Goal: Navigation & Orientation: Understand site structure

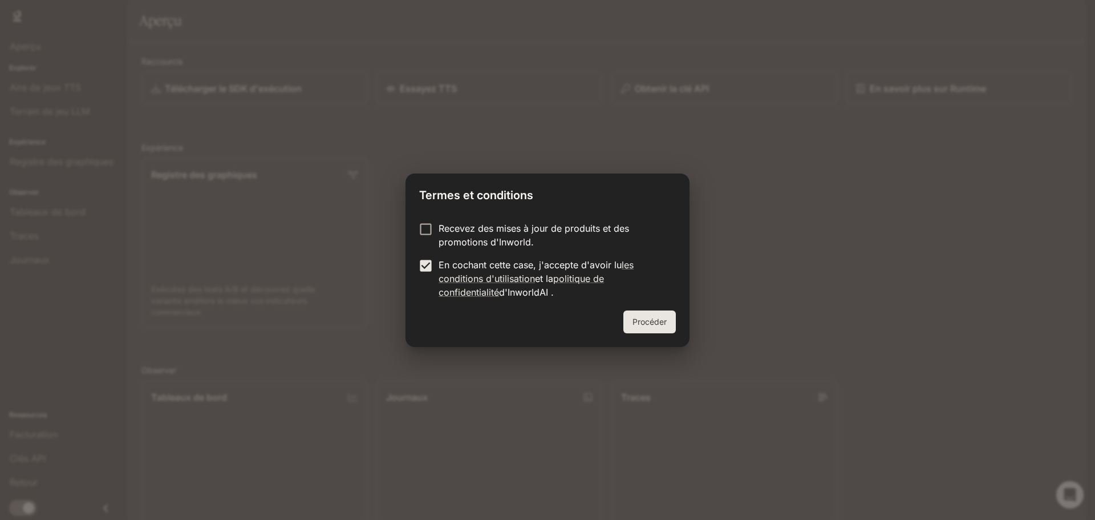
click at [650, 315] on font "Procéder" at bounding box center [650, 321] width 34 height 14
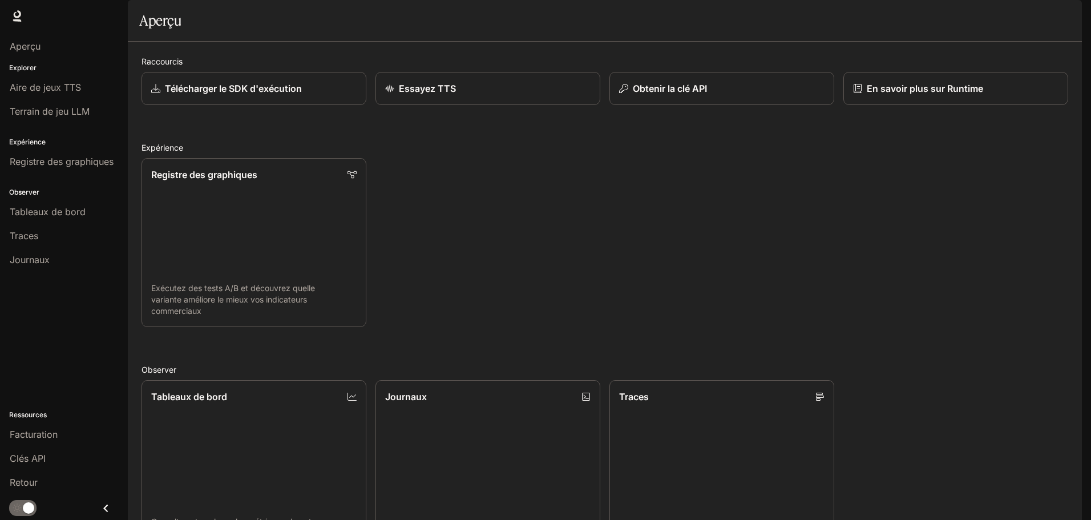
click at [951, 15] on font "Durée d'exécution" at bounding box center [938, 16] width 72 height 10
click at [54, 49] on div "Aperçu" at bounding box center [64, 46] width 108 height 14
click at [95, 90] on div "Aire de jeux TTS" at bounding box center [64, 87] width 108 height 14
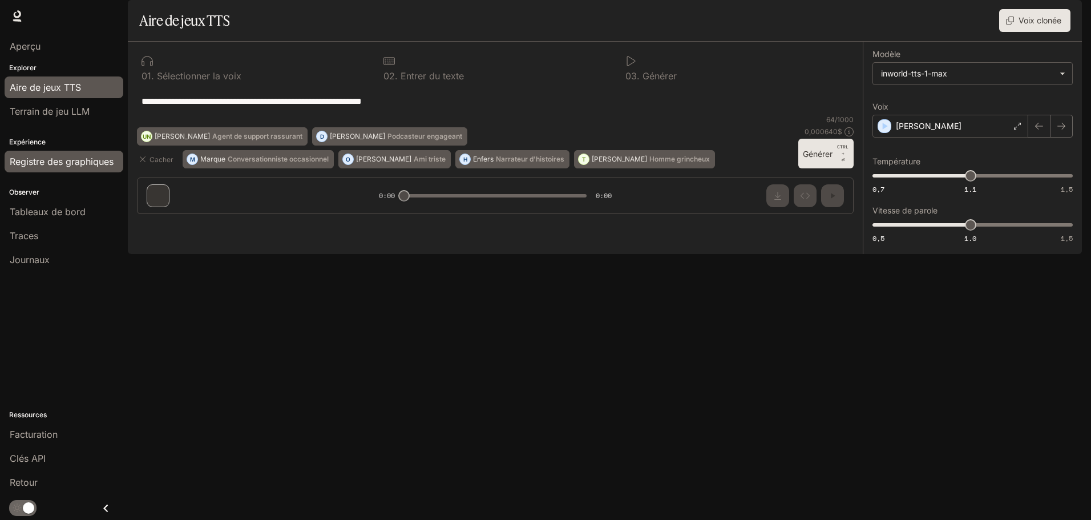
click at [82, 159] on font "Registre des graphiques" at bounding box center [62, 161] width 104 height 11
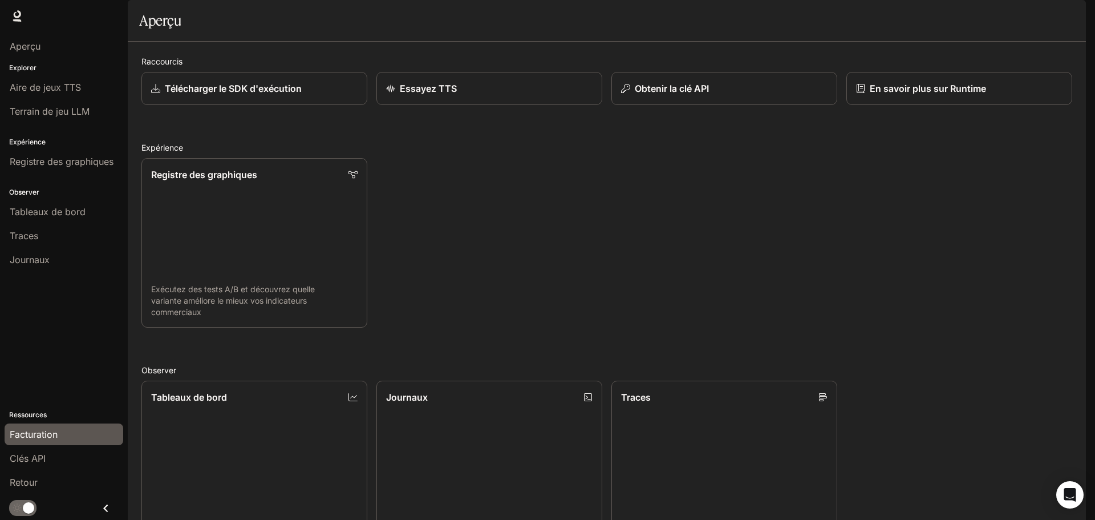
click at [66, 432] on div "Facturation" at bounding box center [64, 434] width 108 height 14
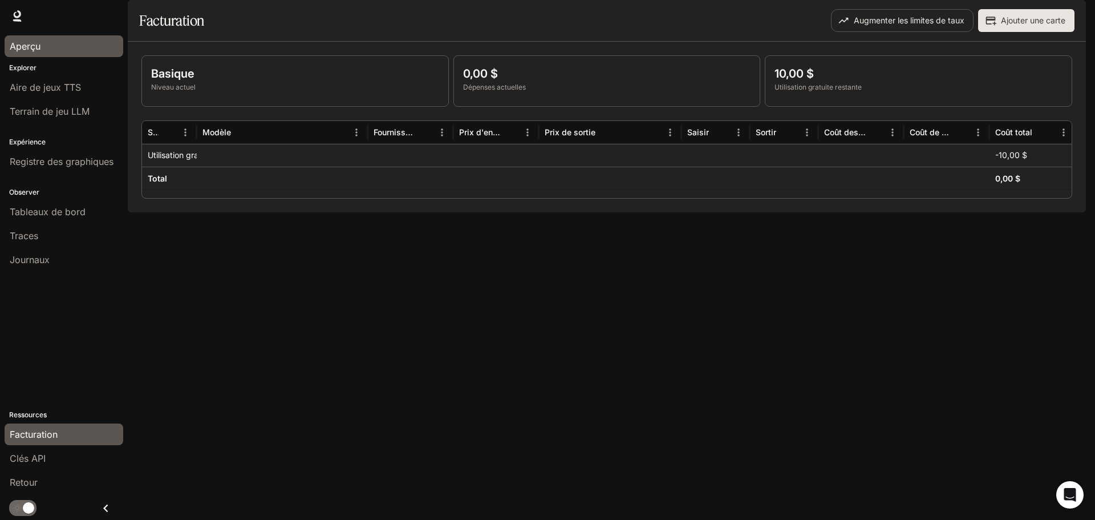
click at [75, 51] on div "Aperçu" at bounding box center [64, 46] width 108 height 14
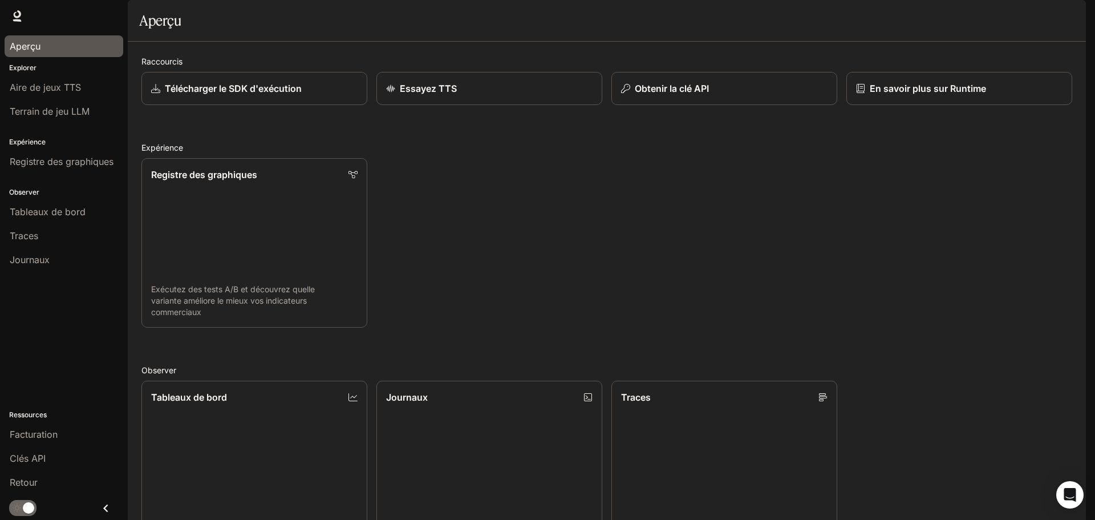
click at [445, 261] on div "Registre des graphiques Exécutez des tests A/B et découvrez quelle variante amé…" at bounding box center [602, 238] width 940 height 179
click at [16, 18] on icon at bounding box center [16, 15] width 11 height 11
click at [22, 22] on link at bounding box center [17, 16] width 16 height 16
click at [19, 19] on icon at bounding box center [16, 15] width 11 height 11
click at [1063, 17] on img "button" at bounding box center [1070, 16] width 16 height 16
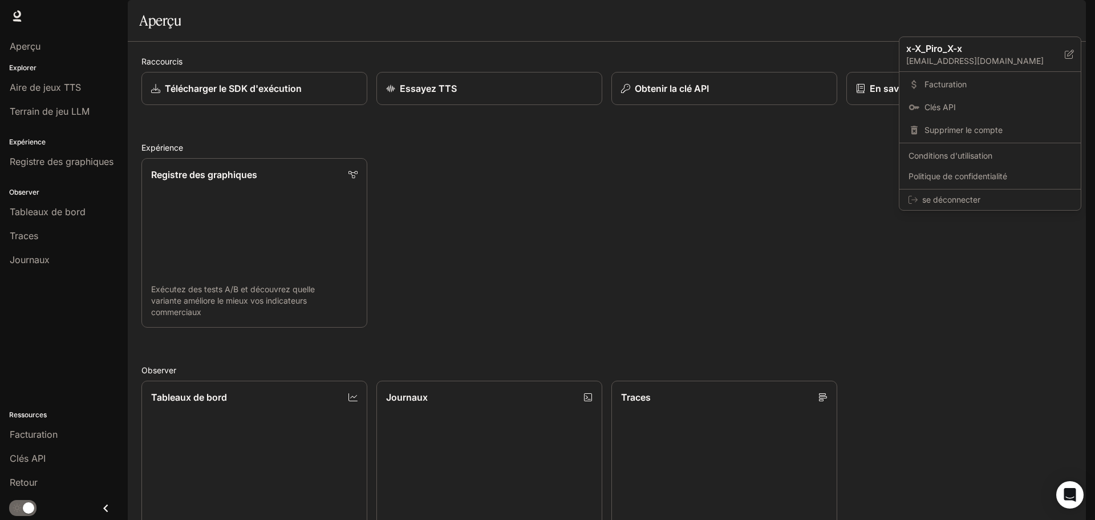
click at [122, 394] on div at bounding box center [547, 260] width 1095 height 520
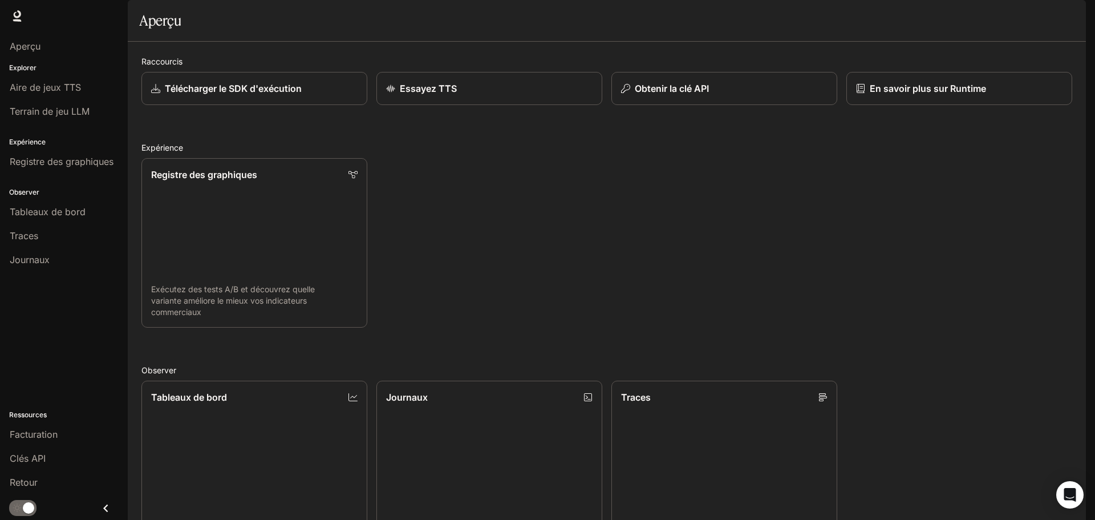
click at [25, 71] on font "Explorer" at bounding box center [22, 67] width 27 height 9
click at [29, 66] on font "Explorer" at bounding box center [22, 67] width 27 height 9
click at [1066, 495] on icon "Ouvrir Intercom Messenger" at bounding box center [1069, 494] width 13 height 15
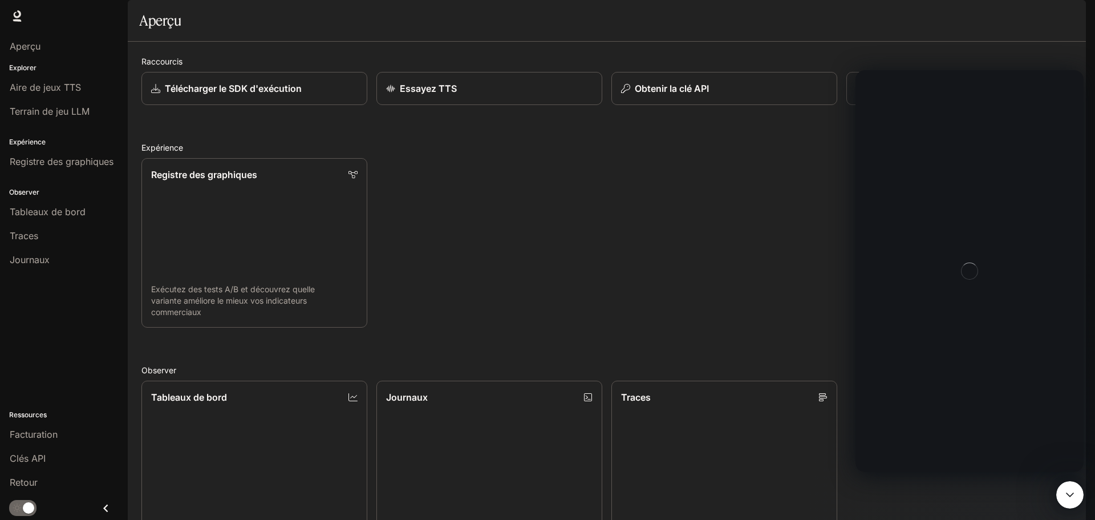
scroll to position [0, 0]
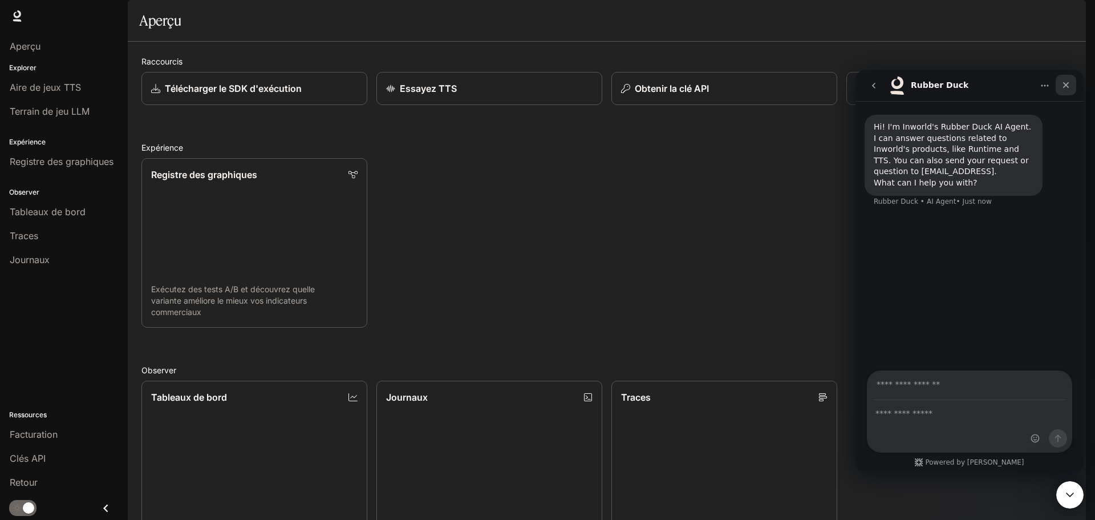
click at [1070, 84] on icon "Close" at bounding box center [1066, 84] width 9 height 9
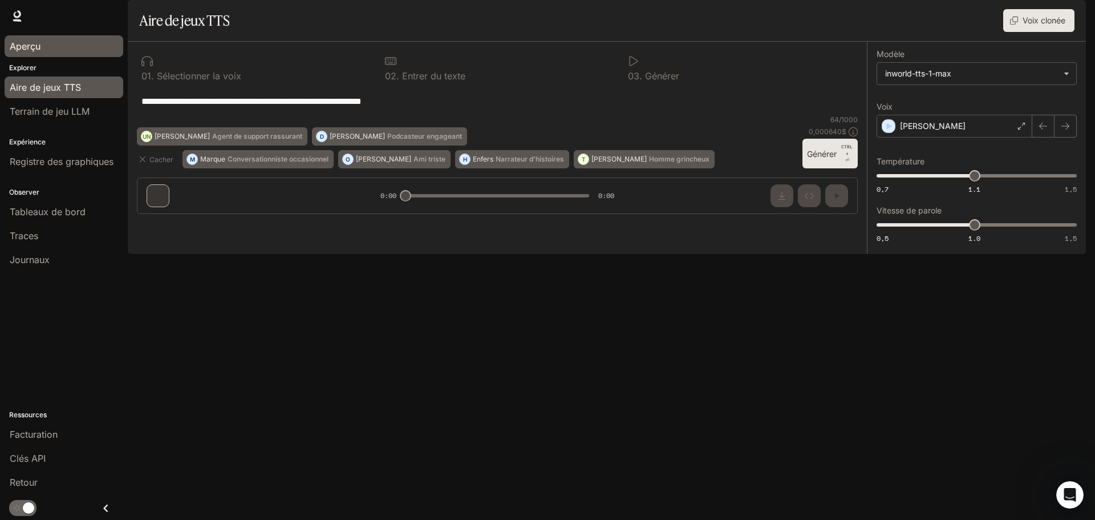
click at [47, 47] on div "Aperçu" at bounding box center [64, 46] width 108 height 14
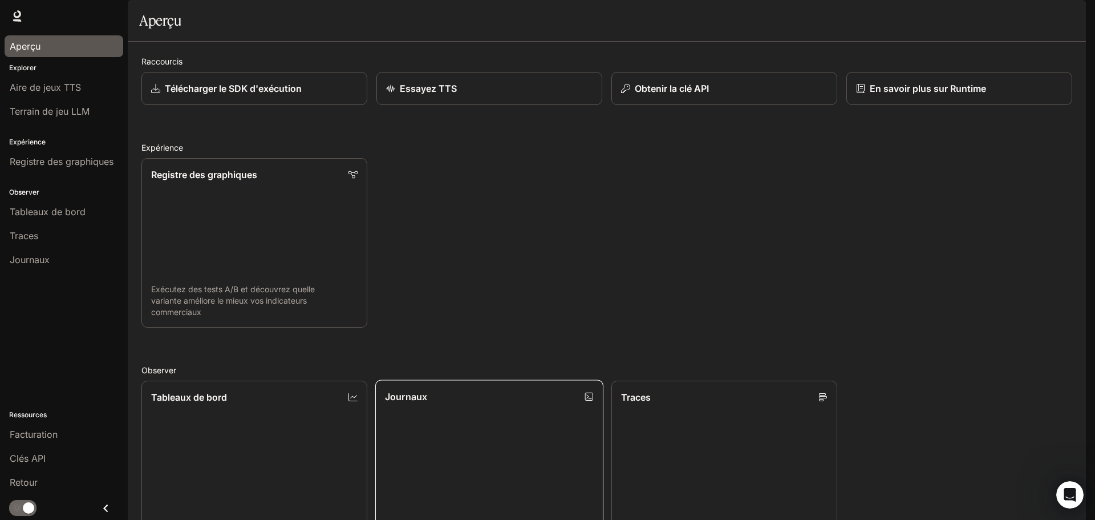
scroll to position [303, 0]
